Goal: Connect with others: Connect with others

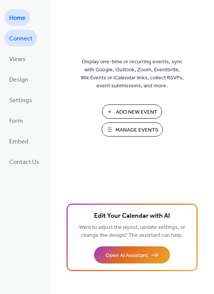
click at [27, 37] on span "Connect" at bounding box center [20, 39] width 23 height 12
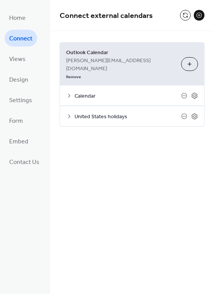
click at [189, 57] on button "Choose Calendars" at bounding box center [189, 64] width 17 height 14
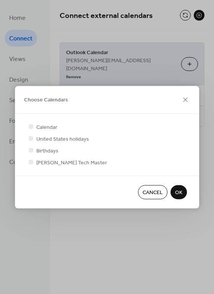
click at [152, 195] on span "Cancel" at bounding box center [152, 193] width 20 height 8
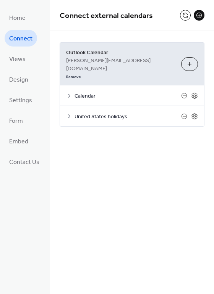
click at [200, 19] on button at bounding box center [199, 15] width 11 height 11
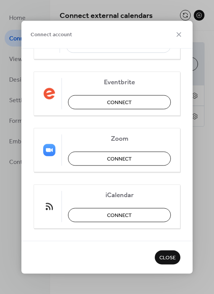
scroll to position [169, 0]
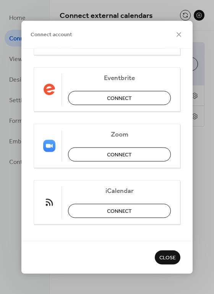
click at [162, 257] on span "Close" at bounding box center [167, 258] width 16 height 8
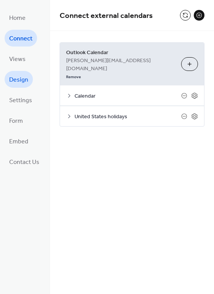
click at [14, 78] on span "Design" at bounding box center [18, 80] width 19 height 12
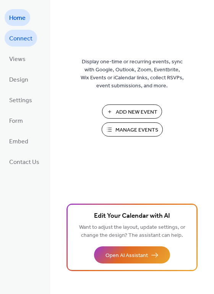
click at [28, 42] on span "Connect" at bounding box center [20, 39] width 23 height 12
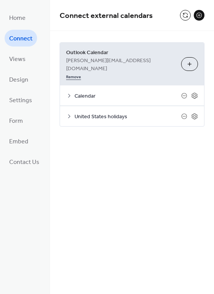
click at [81, 72] on link "Remove" at bounding box center [73, 76] width 15 height 8
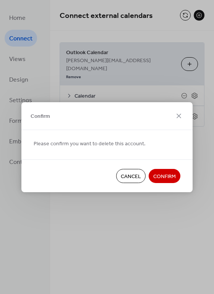
click at [160, 173] on span "Confirm" at bounding box center [164, 177] width 23 height 8
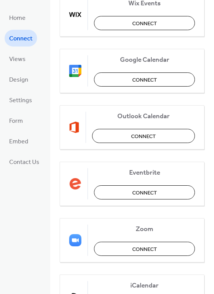
scroll to position [79, 0]
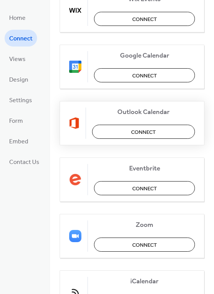
click at [155, 132] on button "Connect" at bounding box center [143, 132] width 103 height 14
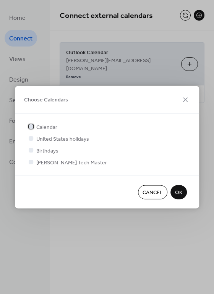
click at [31, 128] on div at bounding box center [31, 126] width 5 height 5
click at [31, 140] on div at bounding box center [31, 138] width 5 height 5
click at [175, 192] on span "OK" at bounding box center [178, 193] width 7 height 8
